Goal: Transaction & Acquisition: Purchase product/service

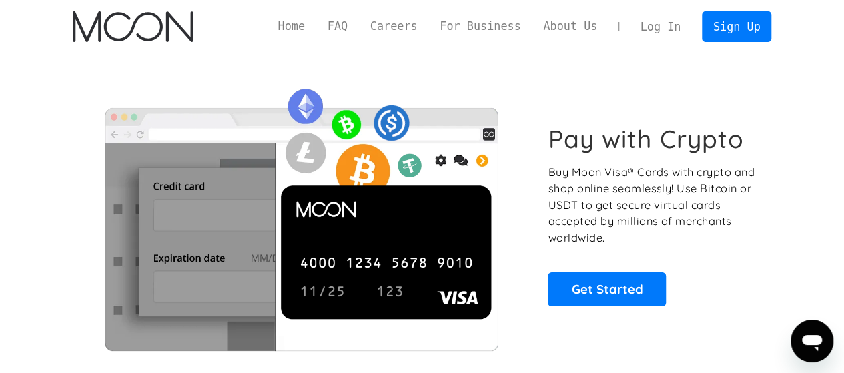
click at [674, 25] on link "Log In" at bounding box center [660, 26] width 63 height 29
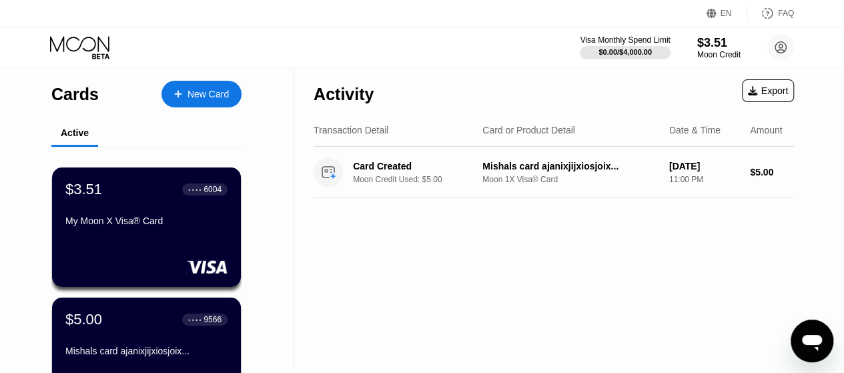
click at [203, 95] on div "New Card" at bounding box center [207, 94] width 41 height 11
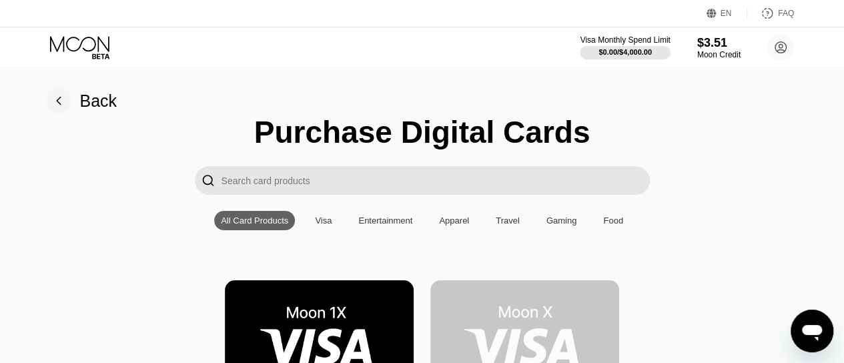
click at [292, 184] on input "Search card products" at bounding box center [435, 180] width 428 height 29
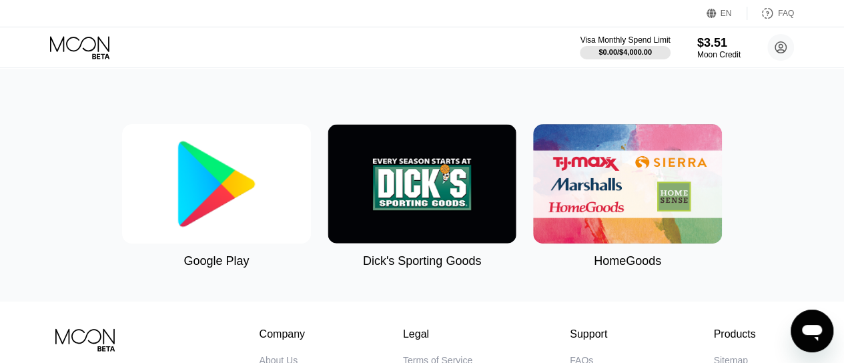
scroll to position [203, 0]
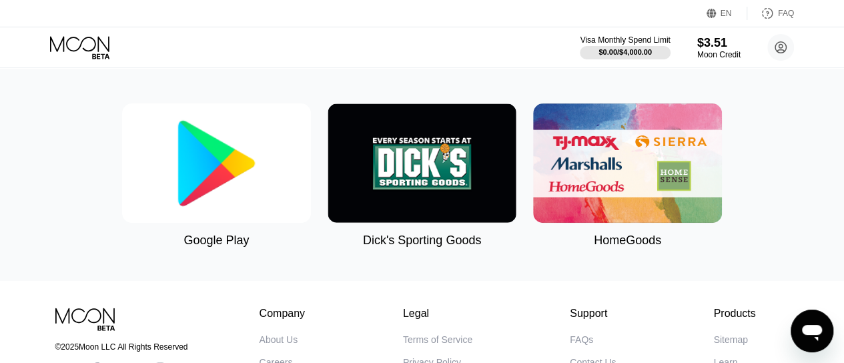
type input "goo"
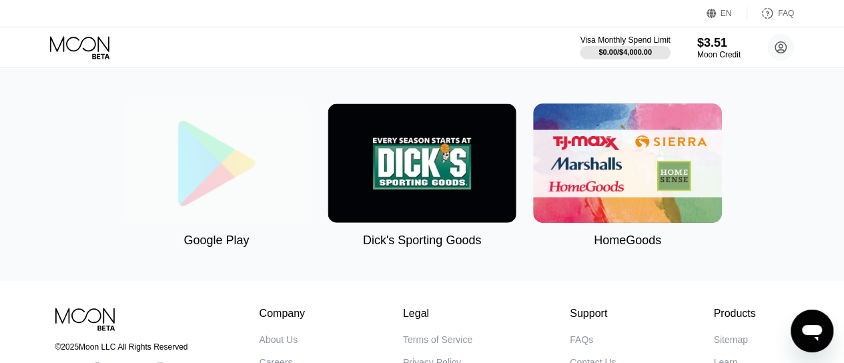
click at [217, 191] on img at bounding box center [216, 162] width 189 height 119
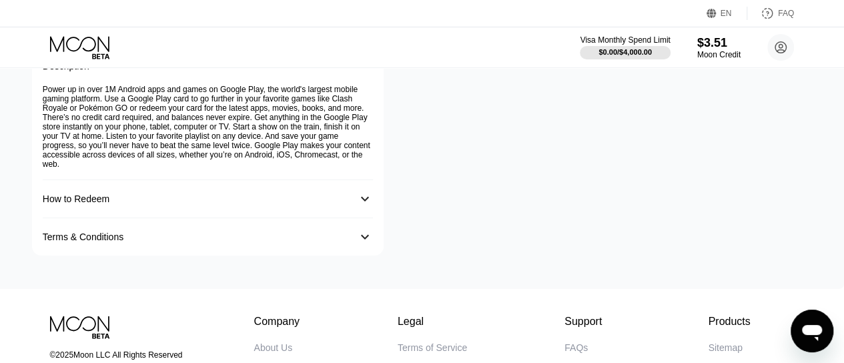
scroll to position [0, 5]
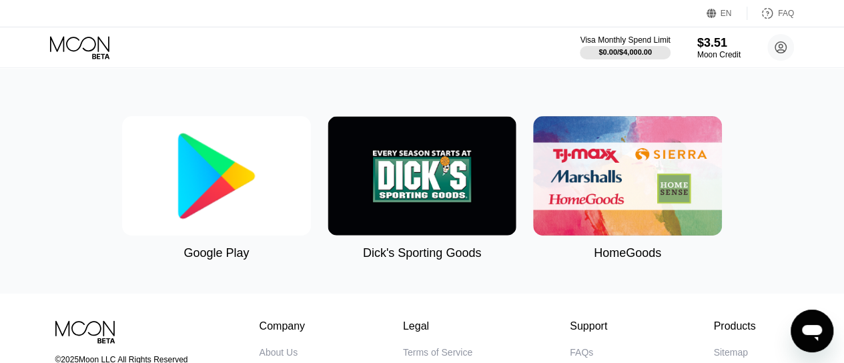
scroll to position [191, 0]
